Goal: Communication & Community: Answer question/provide support

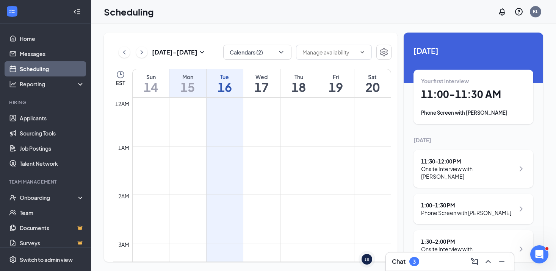
scroll to position [372, 0]
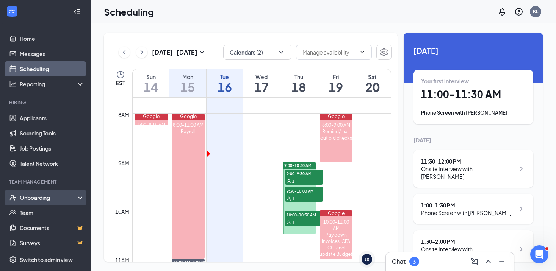
click at [36, 198] on div "Onboarding" at bounding box center [49, 198] width 58 height 8
click at [37, 214] on link "Overview" at bounding box center [52, 212] width 65 height 15
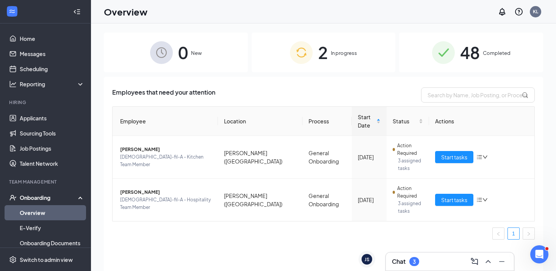
click at [455, 58] on div "48 Completed" at bounding box center [471, 53] width 144 height 40
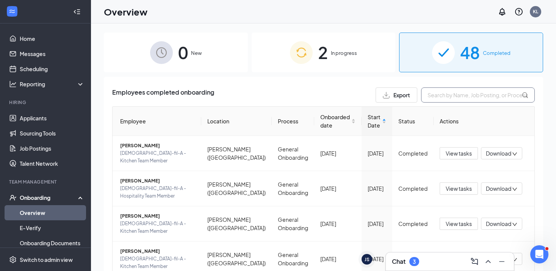
click at [436, 94] on input "text" at bounding box center [478, 95] width 114 height 15
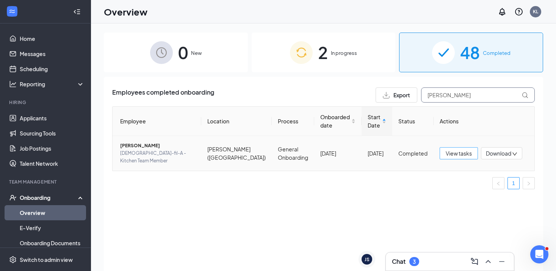
type input "[PERSON_NAME]"
click at [459, 155] on button "View tasks" at bounding box center [458, 153] width 38 height 12
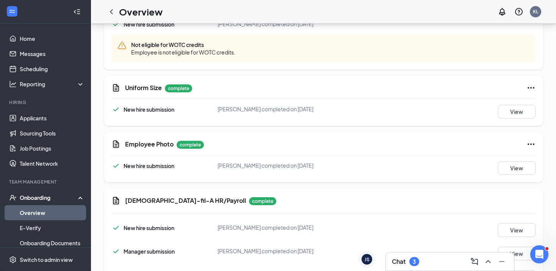
scroll to position [562, 0]
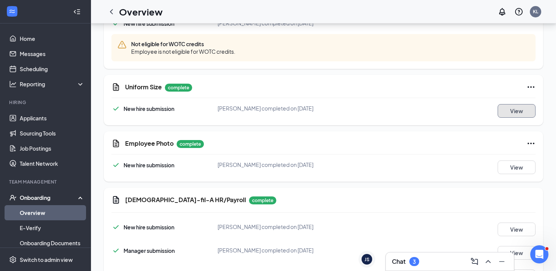
click at [519, 104] on button "View" at bounding box center [516, 111] width 38 height 14
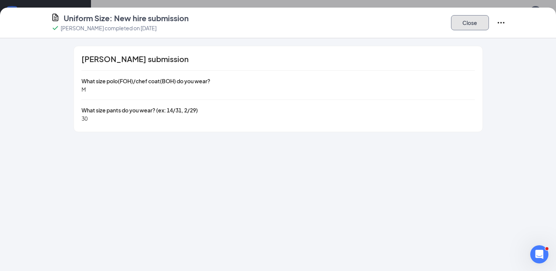
click at [477, 27] on button "Close" at bounding box center [470, 22] width 38 height 15
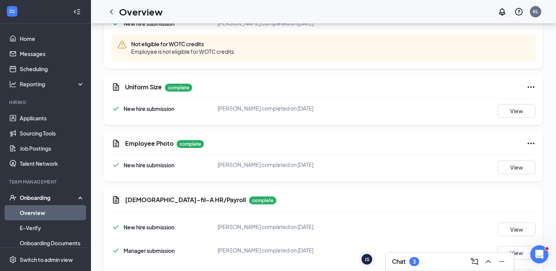
click at [401, 261] on h3 "Chat" at bounding box center [399, 262] width 14 height 8
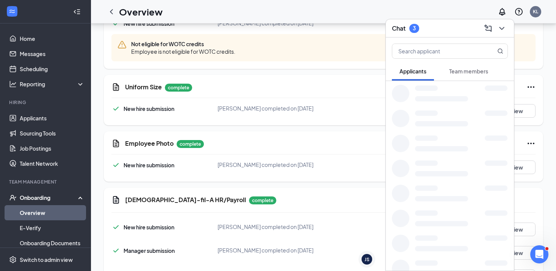
click at [482, 65] on button "Team members" at bounding box center [468, 71] width 54 height 19
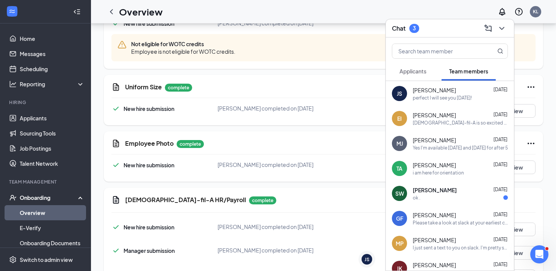
click at [432, 177] on div "TA [PERSON_NAME] [DATE] i am here for orientation" at bounding box center [450, 168] width 128 height 25
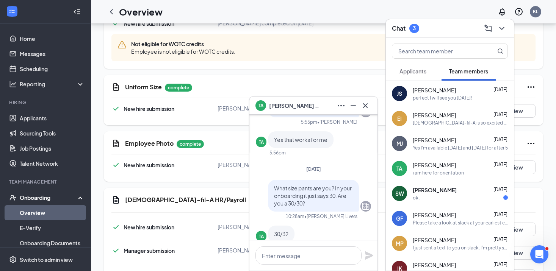
scroll to position [-323, 0]
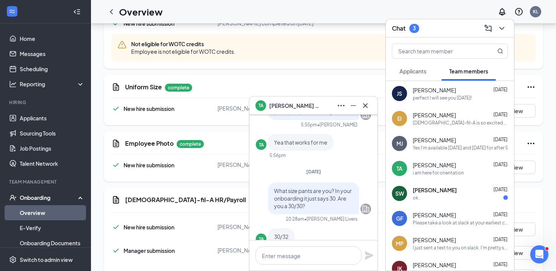
click at [325, 106] on div "TA [PERSON_NAME]" at bounding box center [313, 106] width 116 height 12
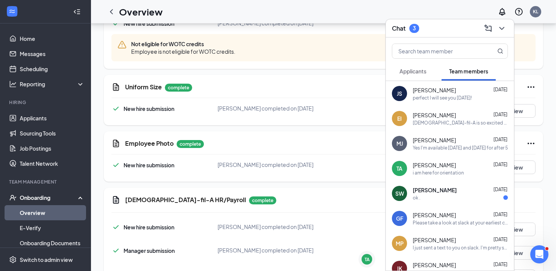
scroll to position [0, 0]
click at [427, 31] on div "Chat 3" at bounding box center [450, 28] width 116 height 12
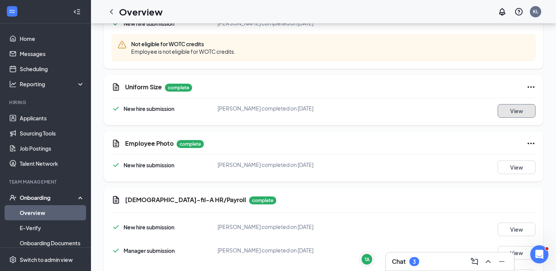
click at [513, 104] on button "View" at bounding box center [516, 111] width 38 height 14
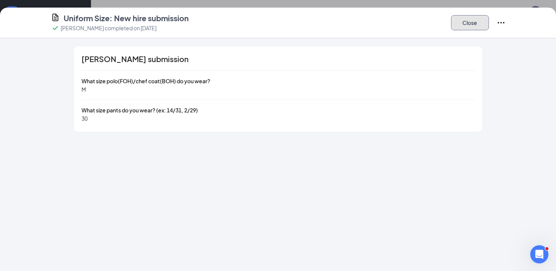
click at [481, 20] on button "Close" at bounding box center [470, 22] width 38 height 15
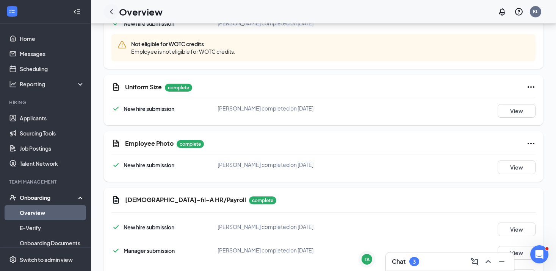
click at [109, 10] on icon "ChevronLeft" at bounding box center [111, 11] width 9 height 9
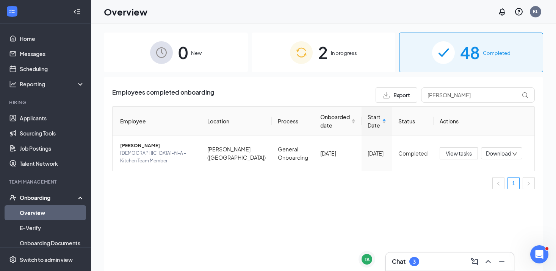
click at [315, 54] on div "2 In progress" at bounding box center [324, 53] width 144 height 40
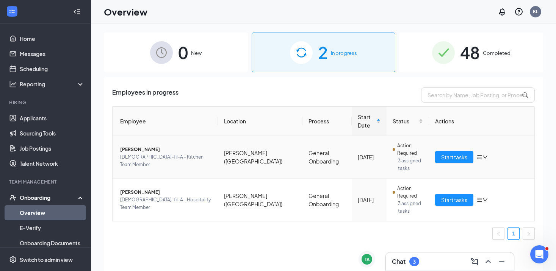
click at [414, 157] on span "3 assigned tasks" at bounding box center [410, 164] width 25 height 15
click at [449, 153] on span "Start tasks" at bounding box center [454, 157] width 26 height 8
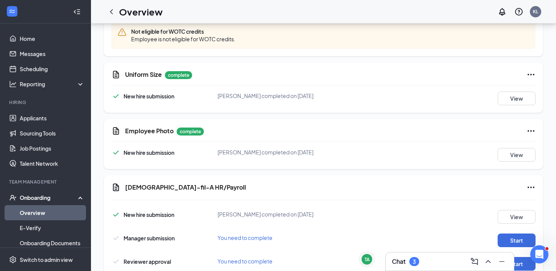
scroll to position [572, 0]
click at [522, 91] on button "View" at bounding box center [516, 98] width 38 height 14
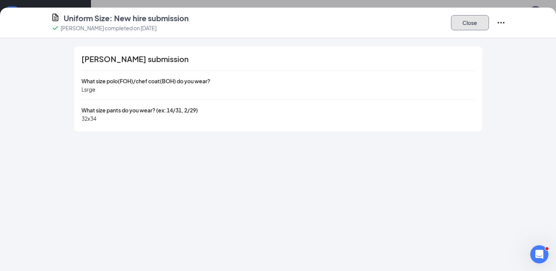
click at [470, 28] on button "Close" at bounding box center [470, 22] width 38 height 15
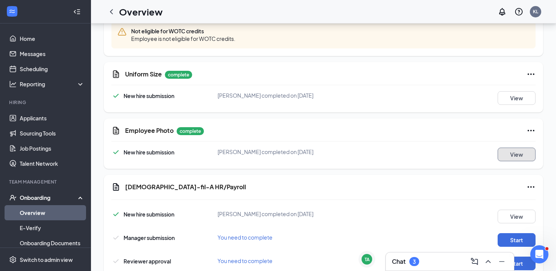
click at [513, 148] on button "View" at bounding box center [516, 155] width 38 height 14
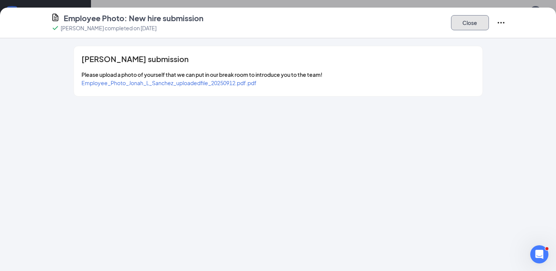
click at [464, 29] on button "Close" at bounding box center [470, 22] width 38 height 15
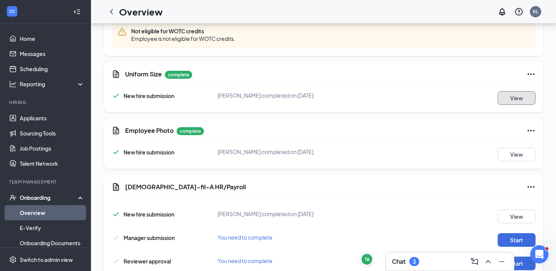
click at [507, 91] on button "View" at bounding box center [516, 98] width 38 height 14
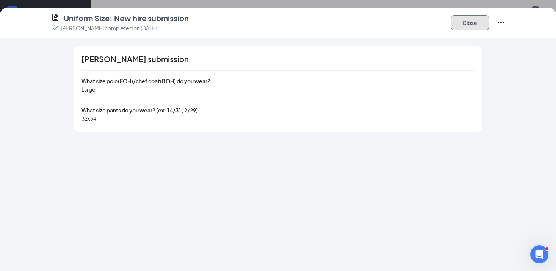
click at [471, 22] on button "Close" at bounding box center [470, 22] width 38 height 15
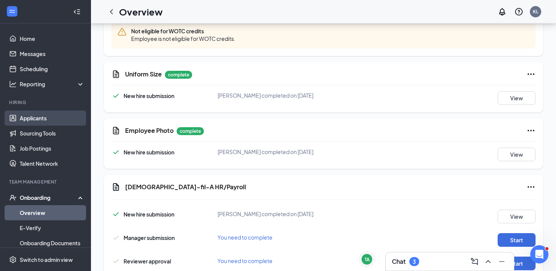
click at [55, 125] on link "Applicants" at bounding box center [52, 118] width 65 height 15
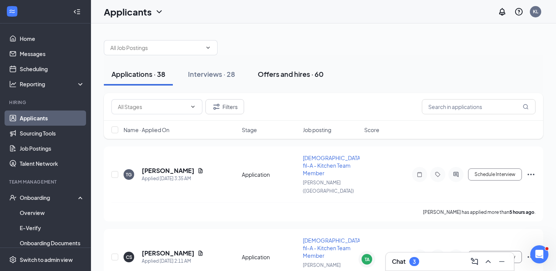
click at [276, 77] on div "Offers and hires · 60" at bounding box center [291, 73] width 66 height 9
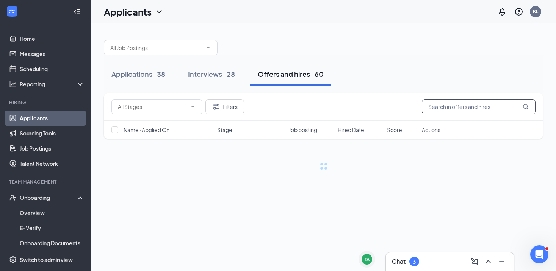
click at [467, 106] on input "text" at bounding box center [479, 106] width 114 height 15
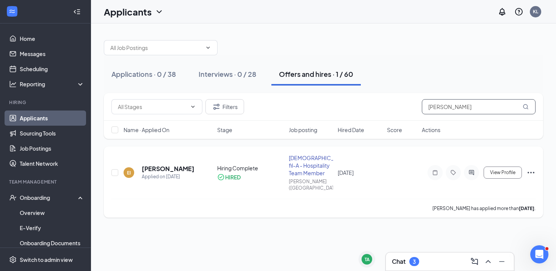
type input "[PERSON_NAME]"
click at [472, 173] on div at bounding box center [471, 172] width 15 height 15
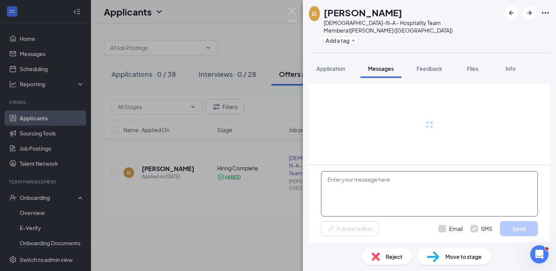
click at [355, 191] on textarea at bounding box center [429, 193] width 217 height 45
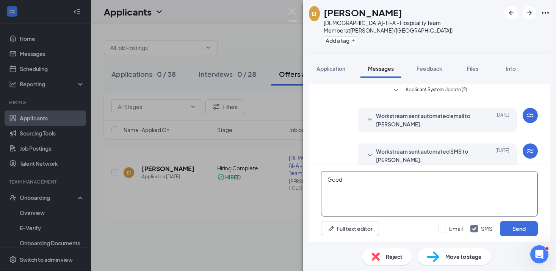
scroll to position [158, 0]
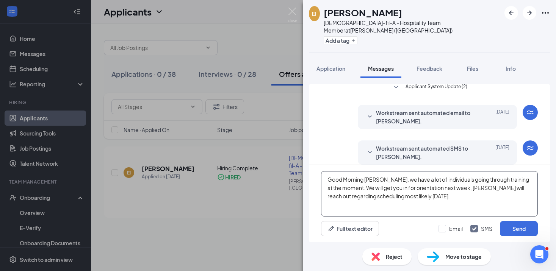
click at [348, 184] on textarea "Good Morning [PERSON_NAME], we have a lot of individuals going through training…" at bounding box center [429, 193] width 217 height 45
click at [512, 205] on textarea "Good Morning [PERSON_NAME], we have a lot of individuals going through training…" at bounding box center [429, 193] width 217 height 45
click at [444, 208] on textarea "Good Morning [PERSON_NAME], we have a lot of individuals going through training…" at bounding box center [429, 193] width 217 height 45
type textarea "Good Morning [PERSON_NAME], we have a lot of individuals going through training…"
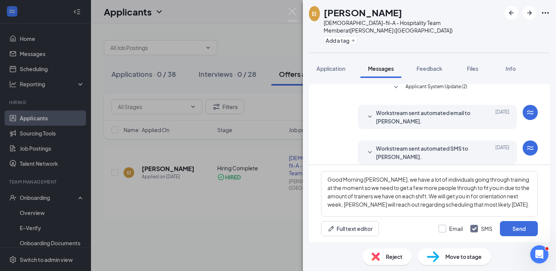
click at [458, 227] on input "Email" at bounding box center [450, 229] width 24 height 8
checkbox input "true"
click at [515, 228] on button "Send" at bounding box center [519, 228] width 38 height 15
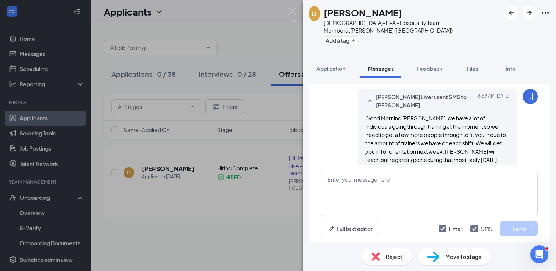
scroll to position [338, 0]
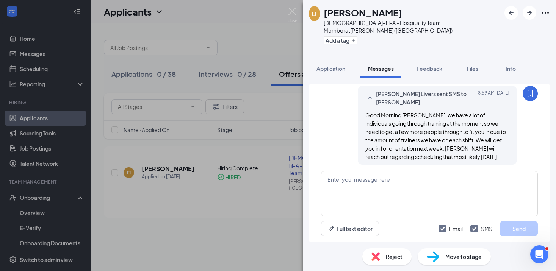
click at [297, 19] on div "EI [PERSON_NAME] [DEMOGRAPHIC_DATA]-fil-A - Hospitality Team Member at [PERSON_…" at bounding box center [278, 135] width 556 height 271
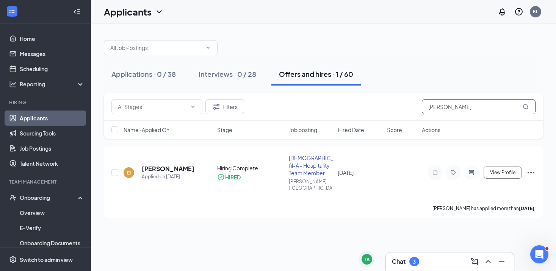
click at [459, 112] on input "[PERSON_NAME]" at bounding box center [479, 106] width 114 height 15
